Goal: Task Accomplishment & Management: Check status

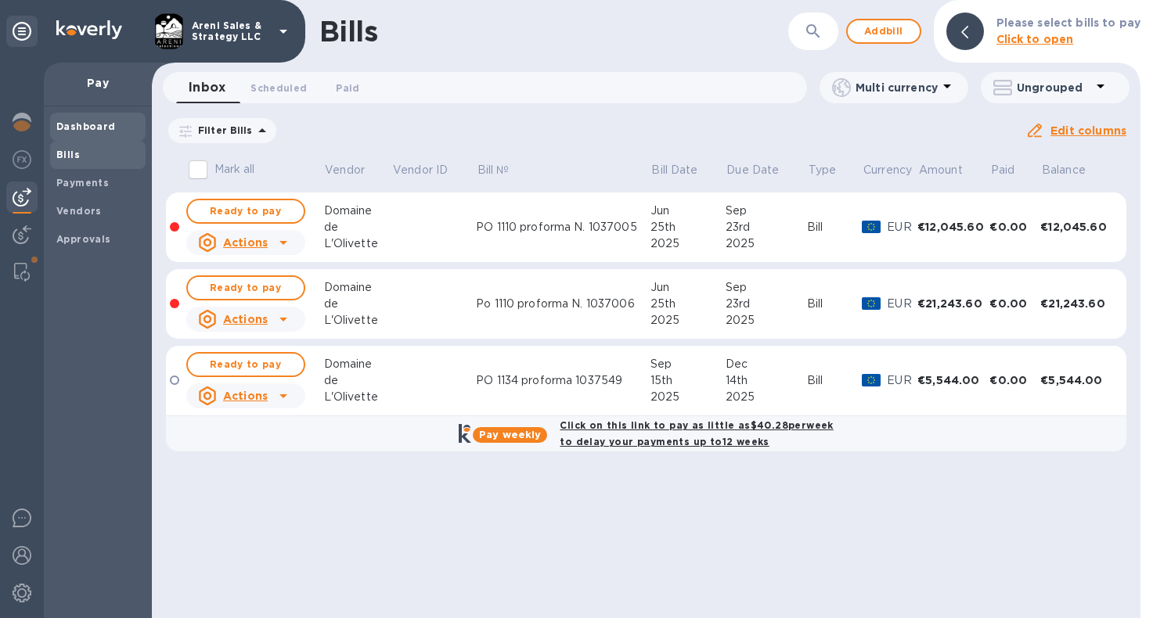
click at [87, 126] on b "Dashboard" at bounding box center [85, 127] width 59 height 12
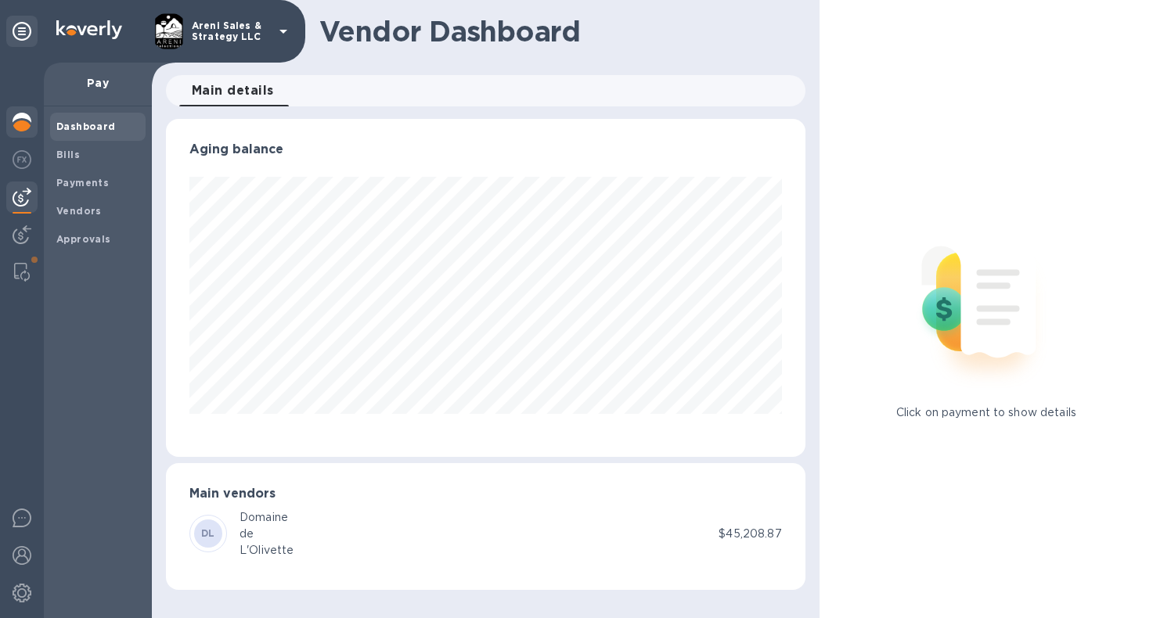
scroll to position [338, 639]
click at [21, 159] on img at bounding box center [22, 159] width 19 height 19
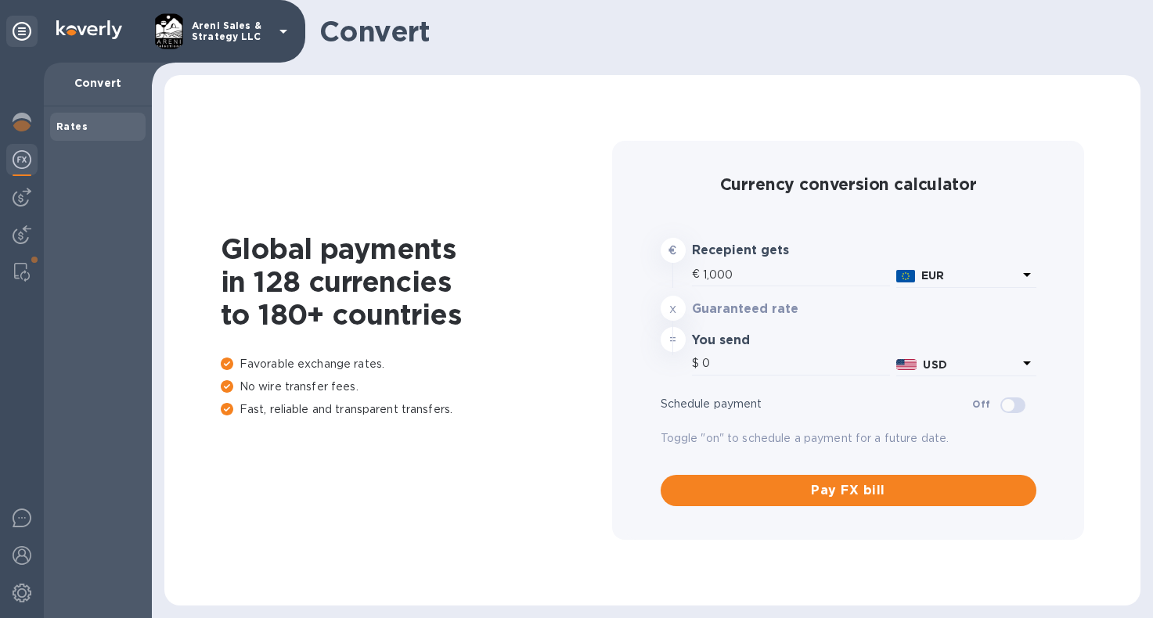
type input "1,164.18"
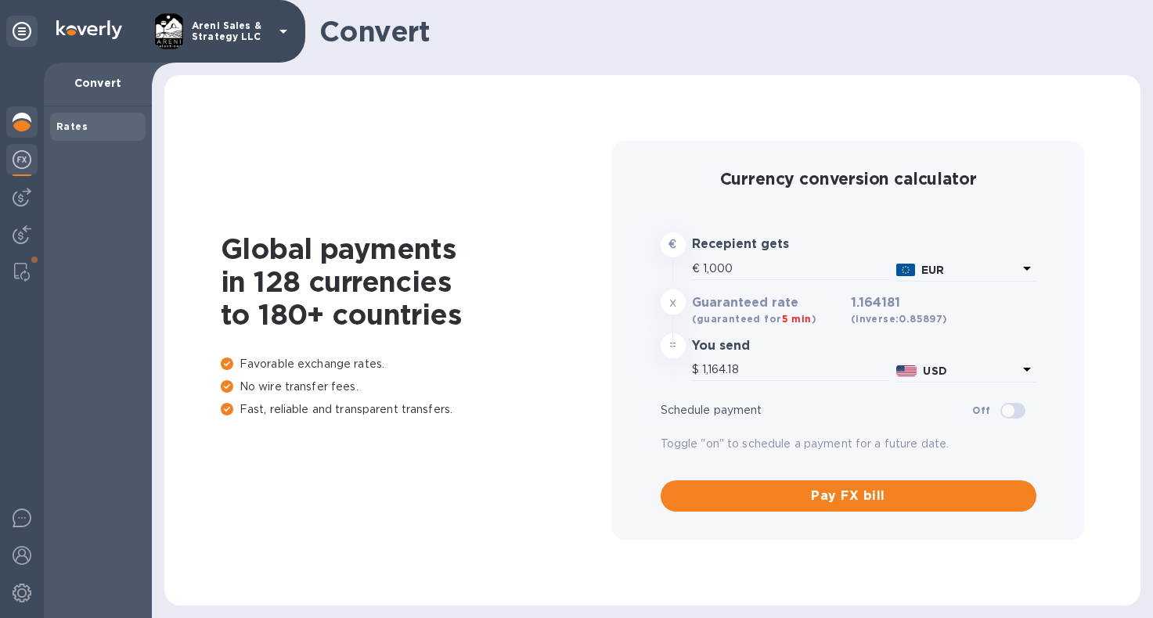
click at [26, 117] on img at bounding box center [22, 122] width 19 height 19
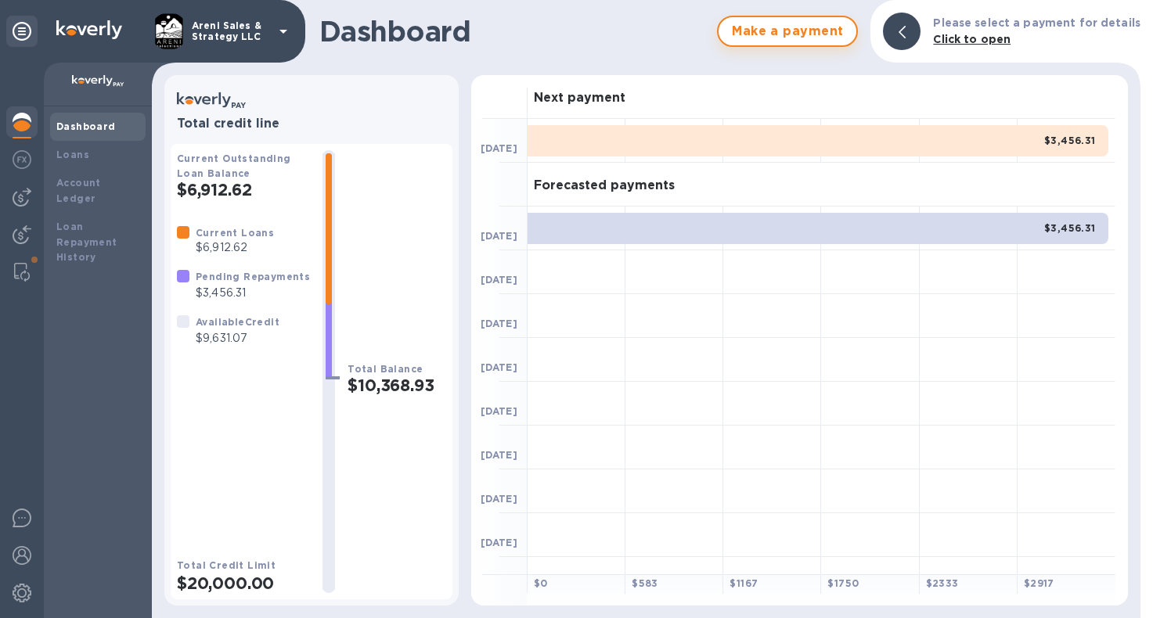
click at [818, 34] on span "Make a payment" at bounding box center [787, 31] width 113 height 19
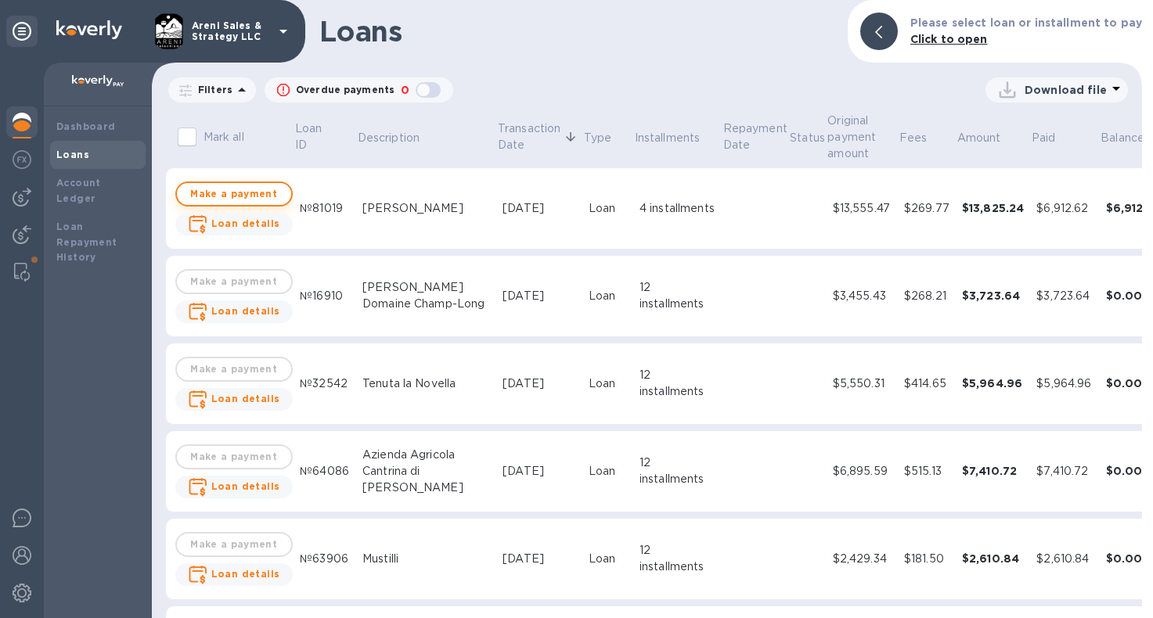
click at [255, 189] on span "Make a payment" at bounding box center [233, 194] width 89 height 19
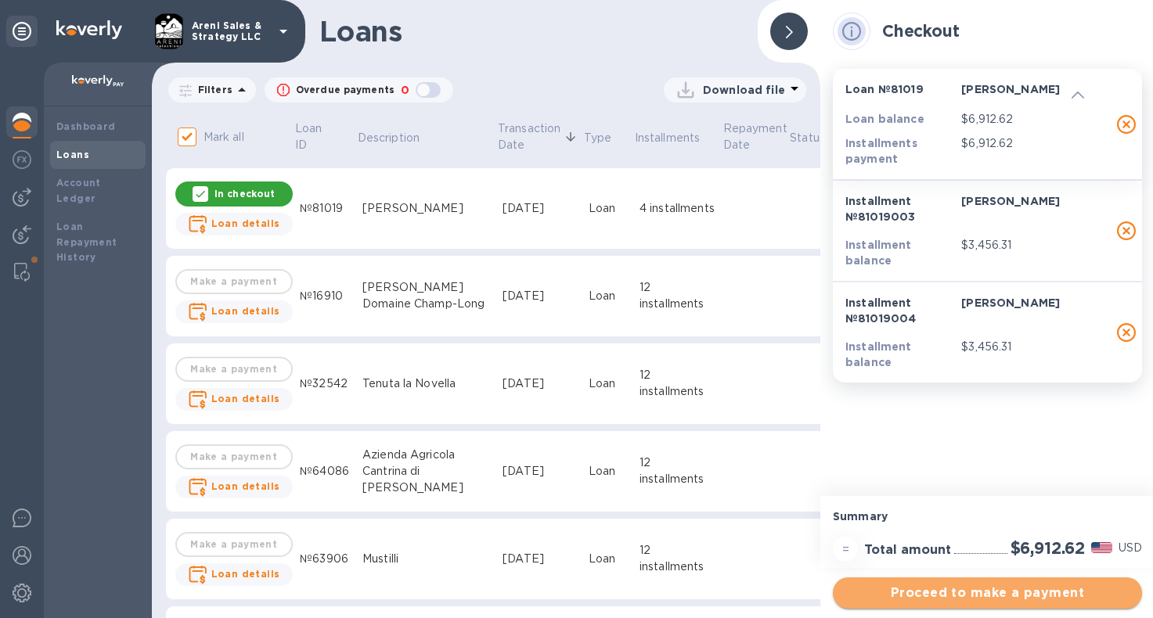
click at [928, 597] on span "Proceed to make a payment" at bounding box center [987, 593] width 284 height 19
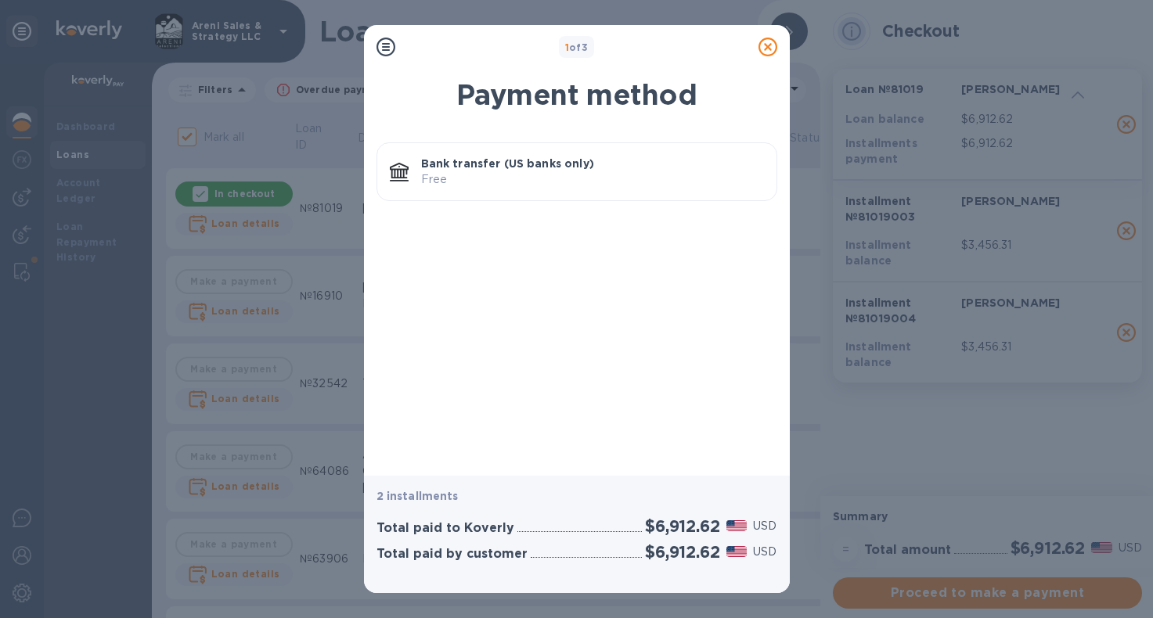
click at [641, 185] on p "Free" at bounding box center [592, 179] width 343 height 16
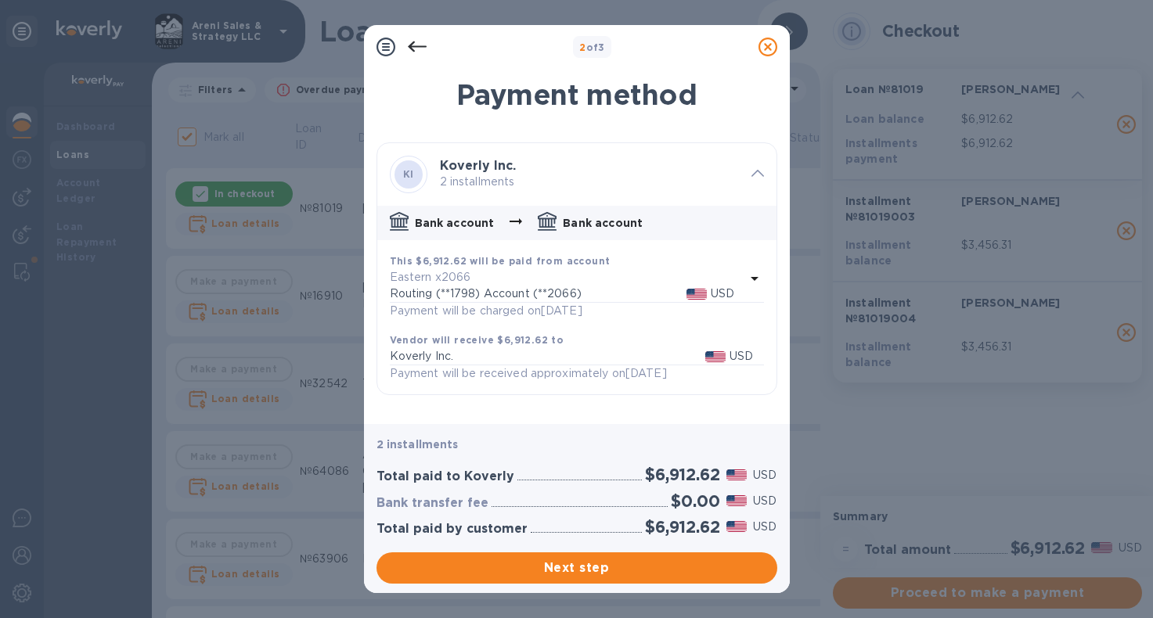
click at [413, 45] on icon at bounding box center [417, 47] width 19 height 19
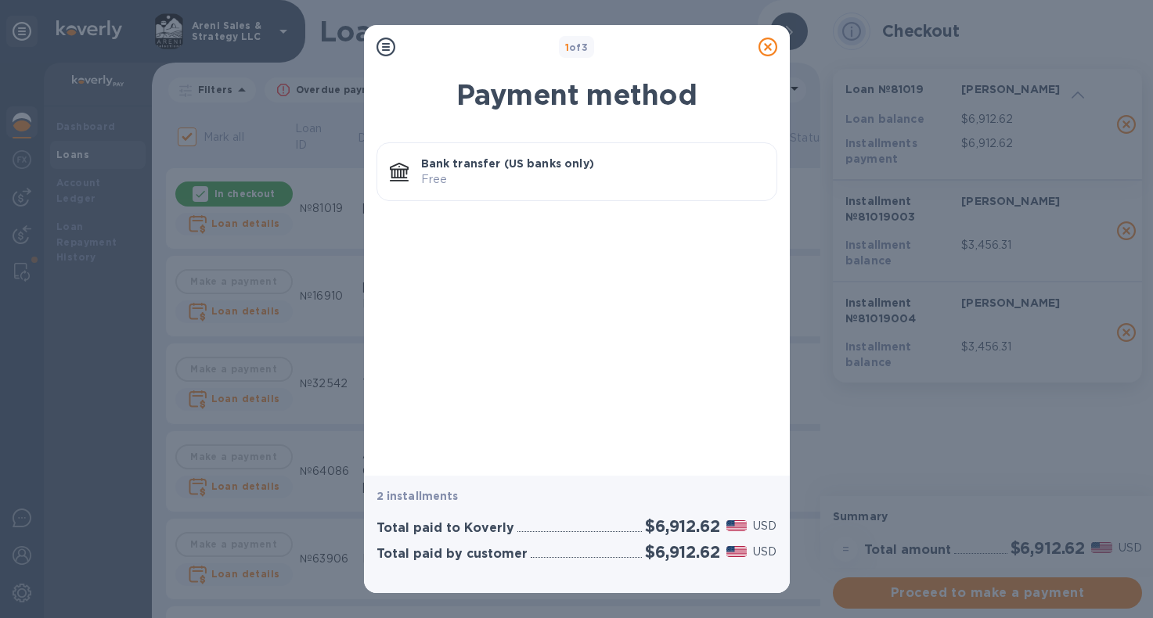
click at [764, 48] on icon at bounding box center [767, 47] width 19 height 19
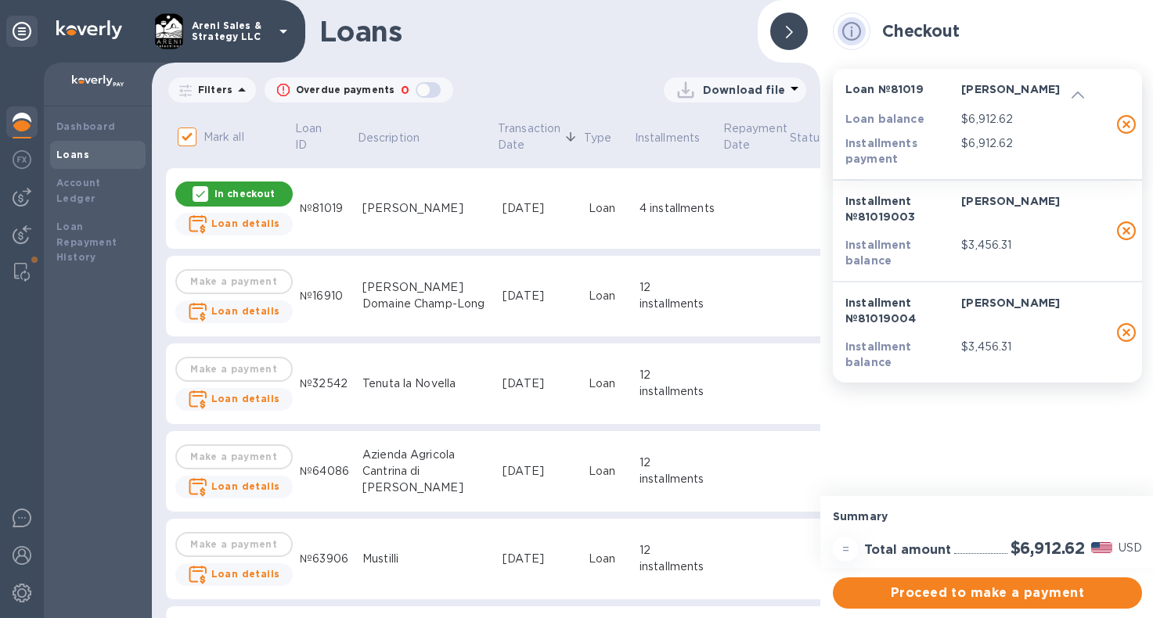
click at [1129, 330] on icon "button" at bounding box center [1126, 332] width 19 height 19
checkbox input "false"
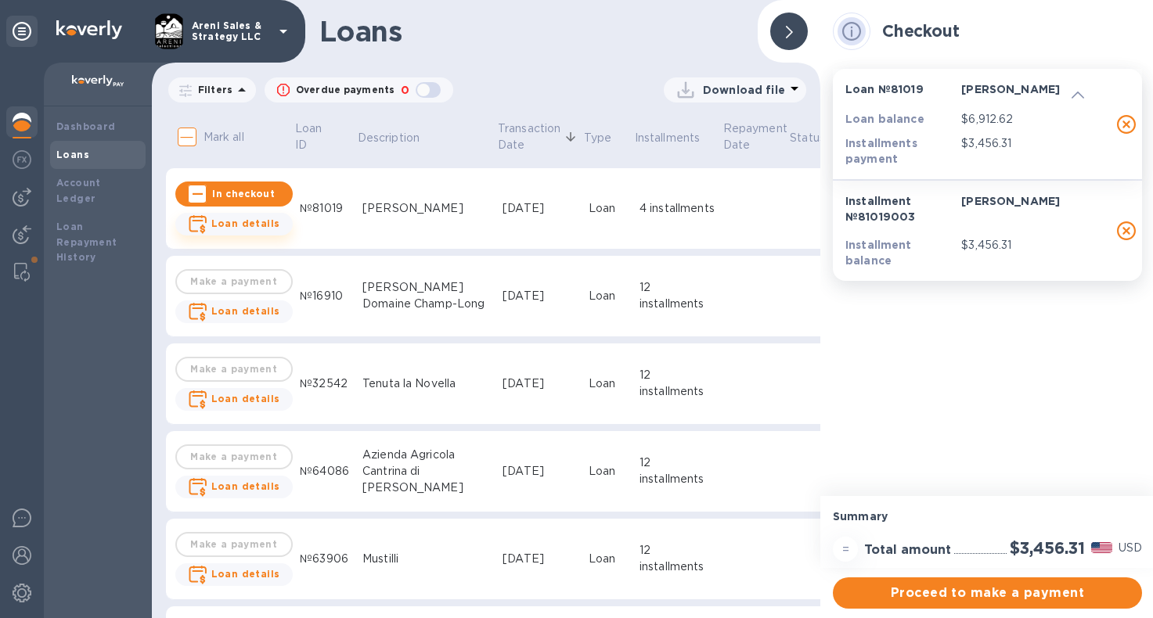
click at [266, 222] on b "Loan details" at bounding box center [245, 224] width 69 height 12
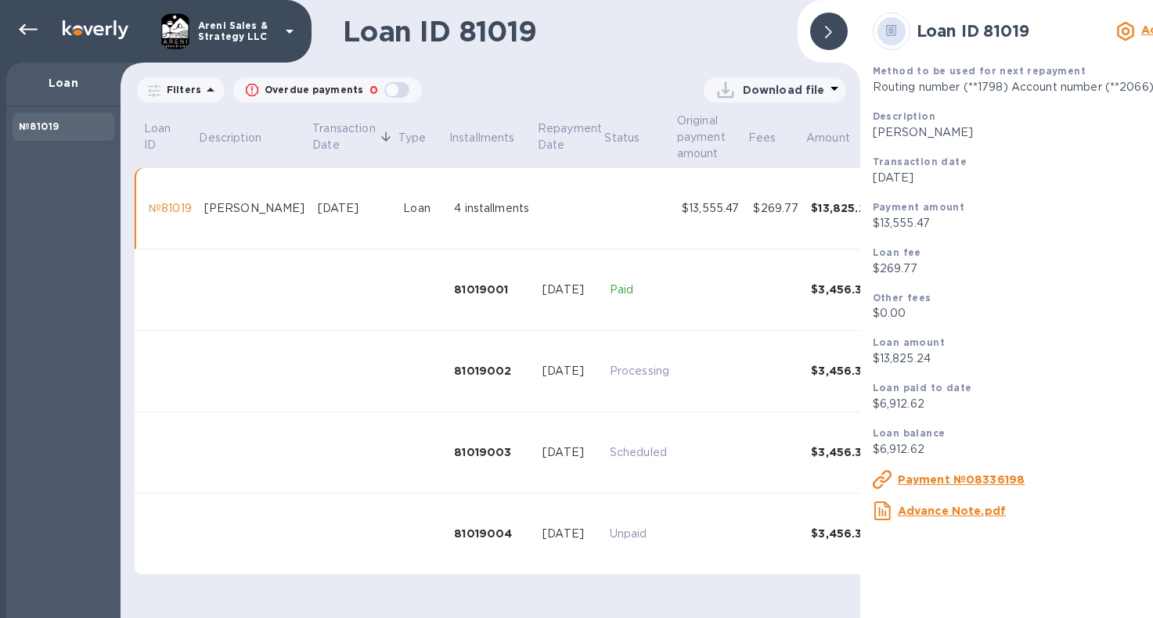
click at [927, 505] on u "Advance Note.pdf" at bounding box center [952, 511] width 108 height 13
